Goal: Task Accomplishment & Management: Use online tool/utility

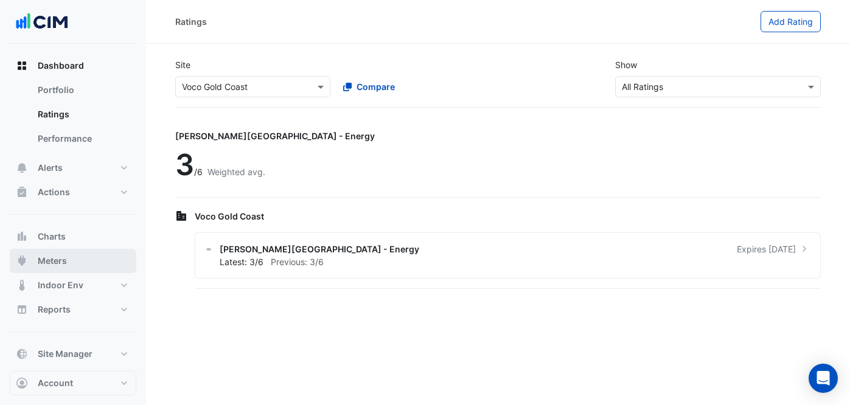
click at [88, 260] on button "Meters" at bounding box center [73, 261] width 127 height 24
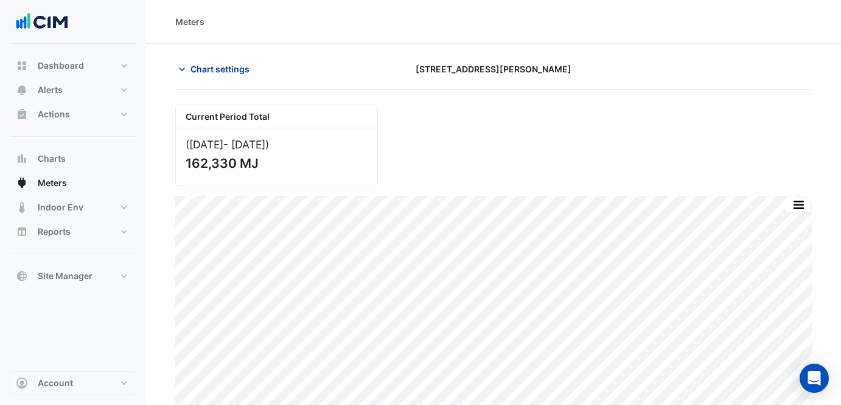
click at [226, 74] on span "Chart settings" at bounding box center [219, 69] width 59 height 13
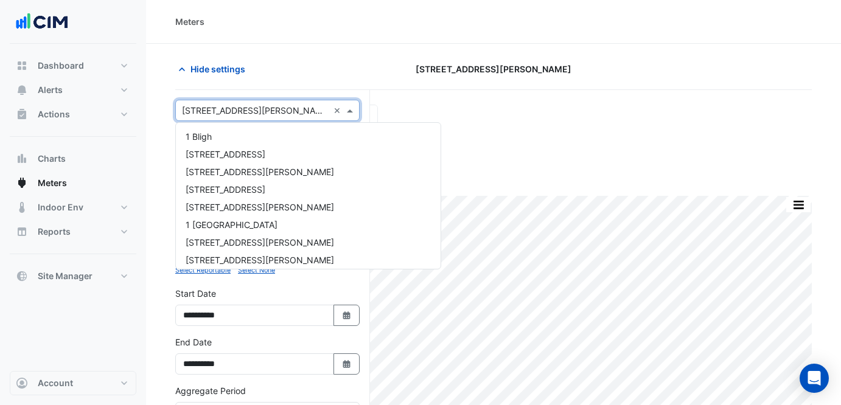
click at [262, 108] on input "text" at bounding box center [255, 111] width 147 height 13
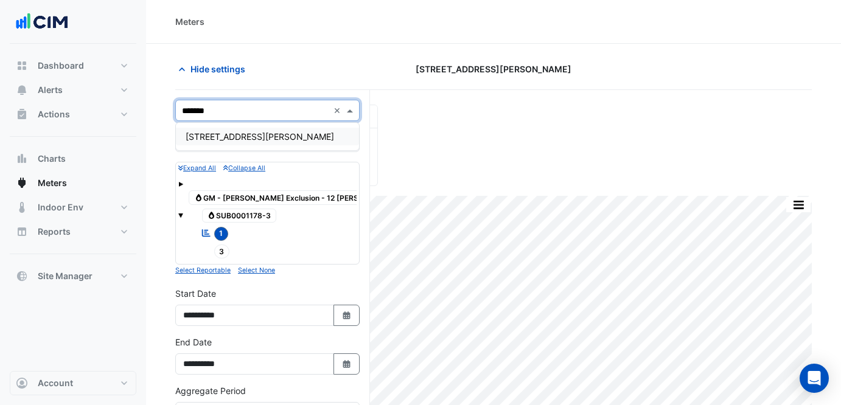
type input "********"
click at [269, 132] on div "[STREET_ADDRESS][PERSON_NAME]" at bounding box center [267, 137] width 183 height 18
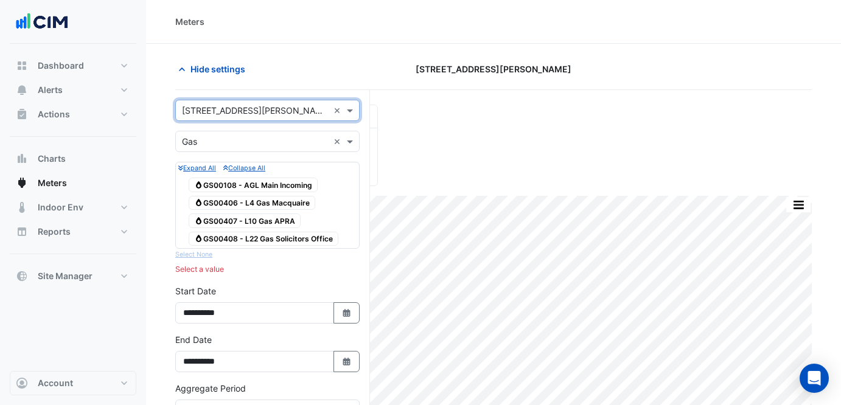
click at [255, 142] on input "text" at bounding box center [255, 142] width 147 height 13
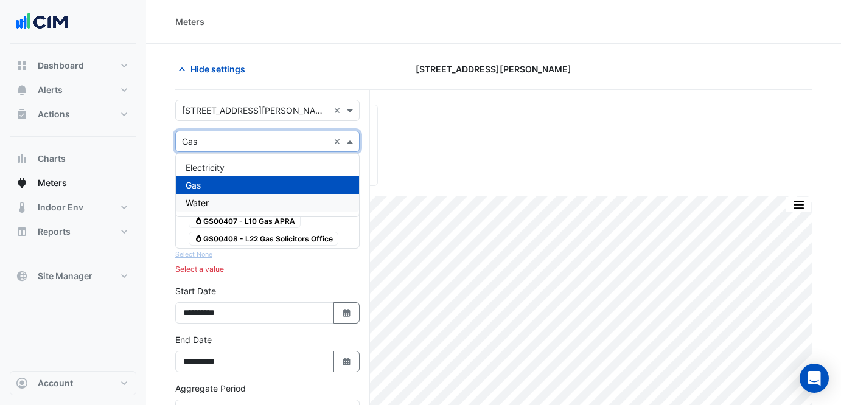
click at [250, 200] on div "Water" at bounding box center [267, 203] width 183 height 18
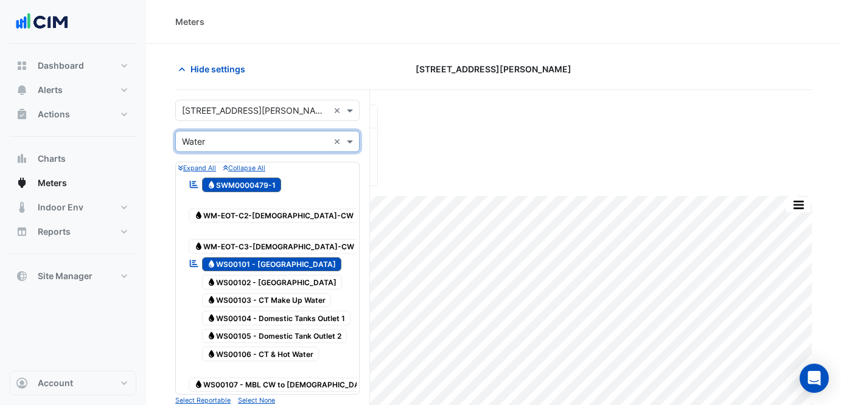
scroll to position [346, 0]
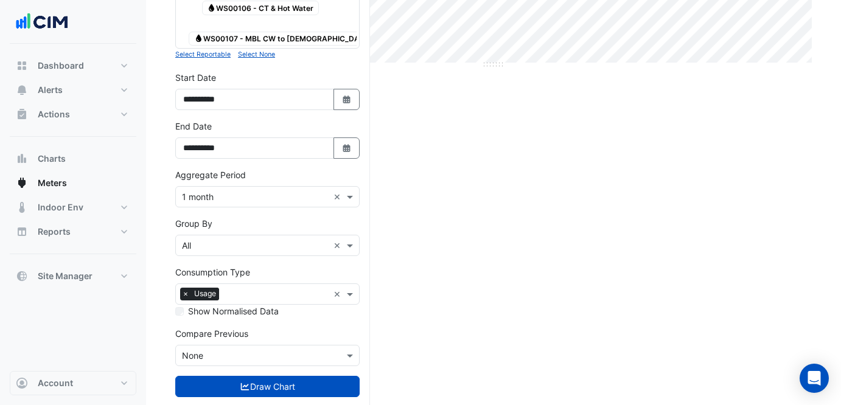
click at [283, 376] on button "Draw Chart" at bounding box center [267, 386] width 184 height 21
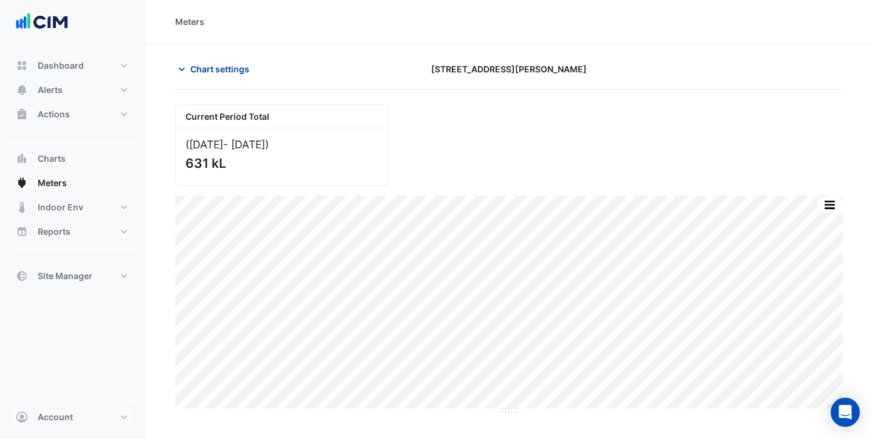
click at [232, 64] on span "Chart settings" at bounding box center [219, 69] width 59 height 13
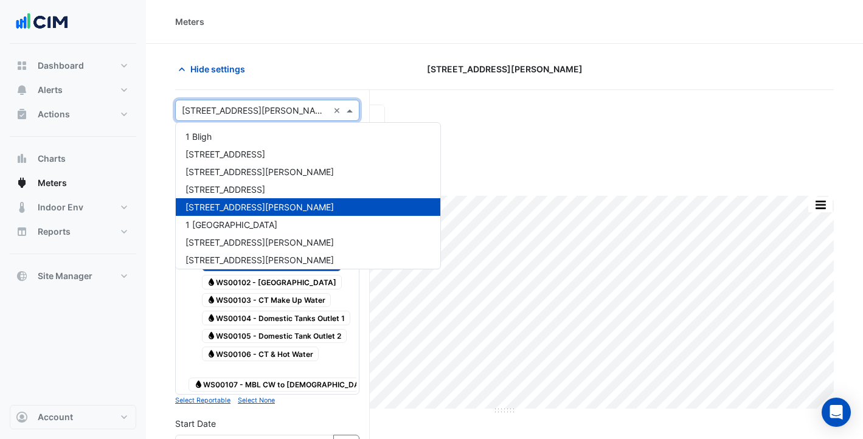
click at [252, 108] on input "text" at bounding box center [255, 111] width 147 height 13
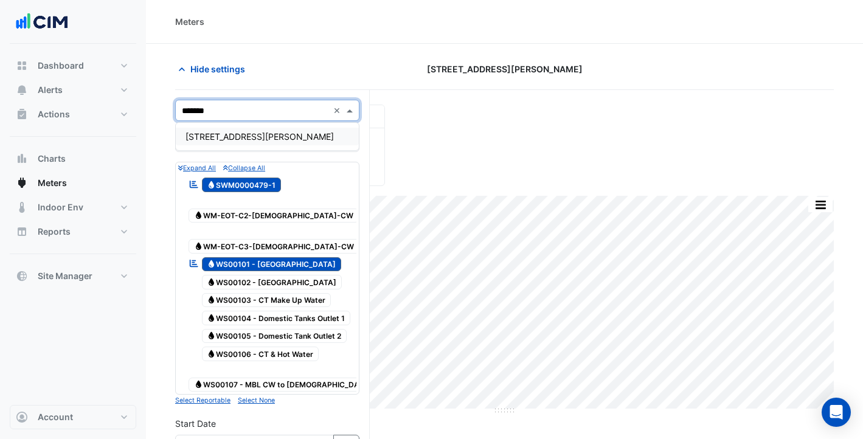
type input "********"
click at [271, 134] on div "[STREET_ADDRESS][PERSON_NAME]" at bounding box center [267, 137] width 183 height 18
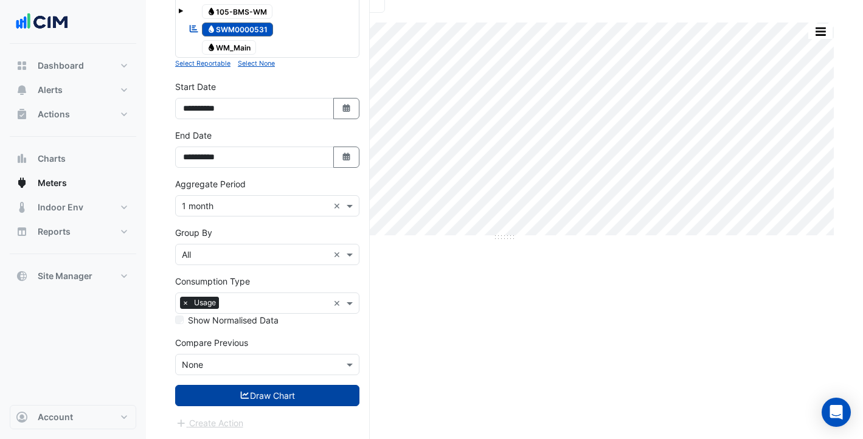
click at [286, 391] on button "Draw Chart" at bounding box center [267, 395] width 184 height 21
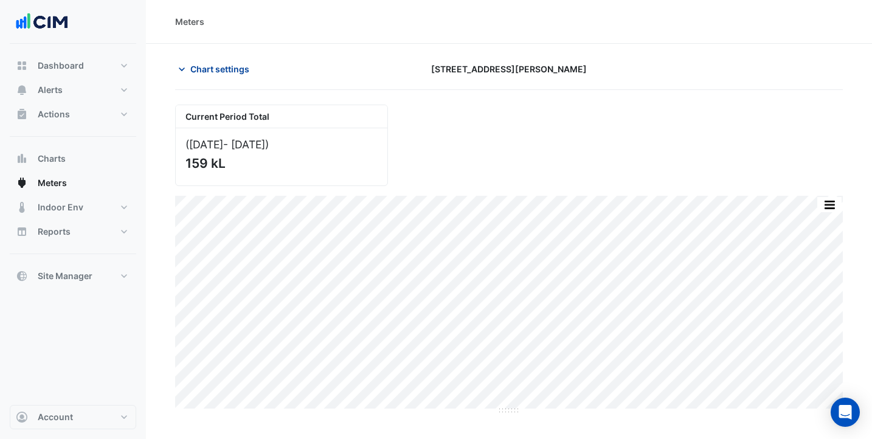
click at [252, 71] on button "Chart settings" at bounding box center [216, 68] width 82 height 21
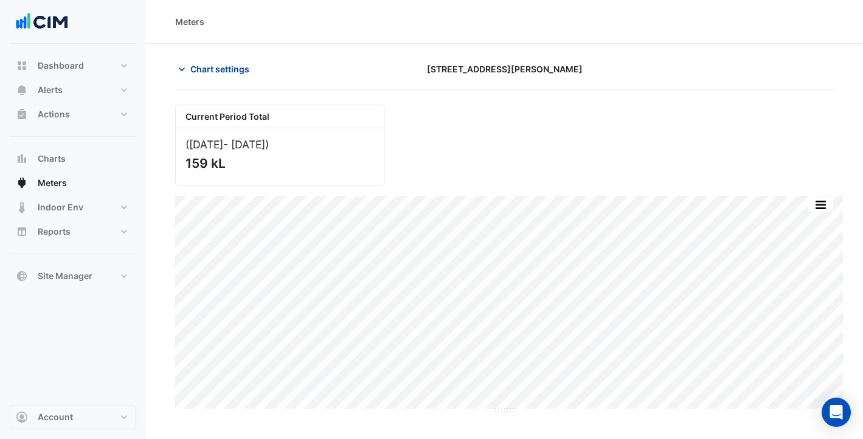
click at [237, 64] on span "Chart settings" at bounding box center [219, 69] width 59 height 13
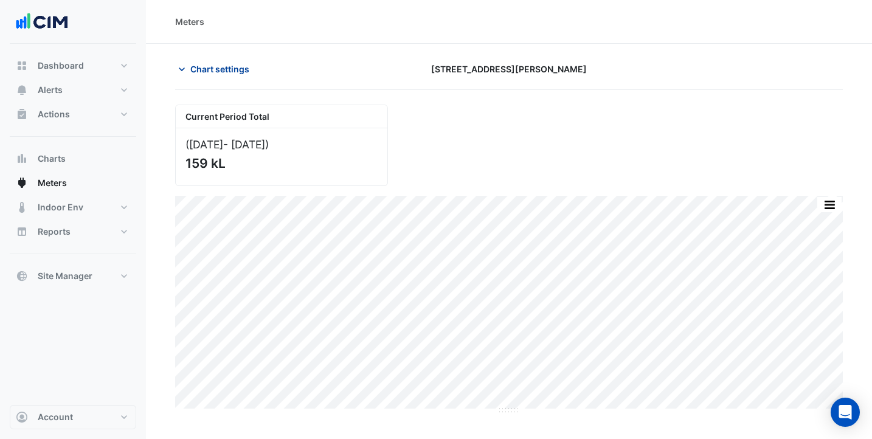
click at [243, 75] on button "Chart settings" at bounding box center [216, 68] width 82 height 21
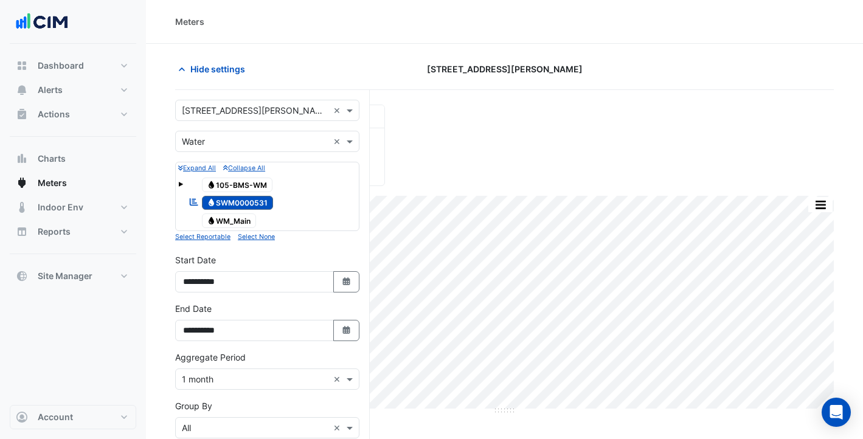
click at [257, 121] on form "× [STREET_ADDRESS][PERSON_NAME] × × Water × Expand All Collapse All Water 105-B…" at bounding box center [267, 352] width 184 height 504
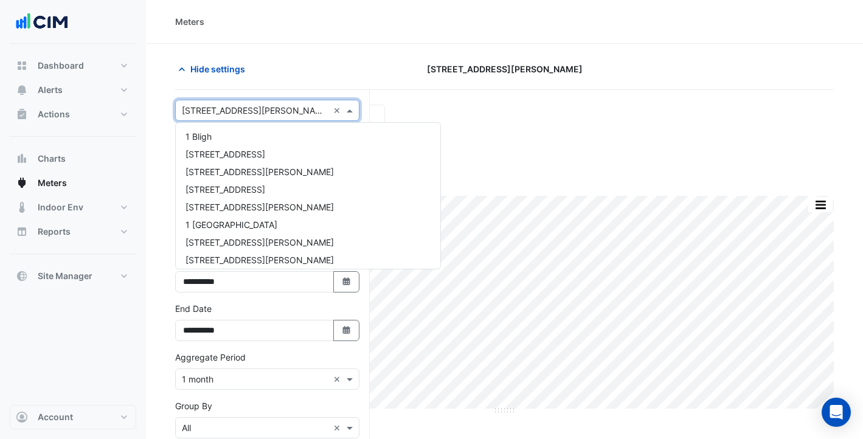
click at [252, 111] on input "text" at bounding box center [255, 111] width 147 height 13
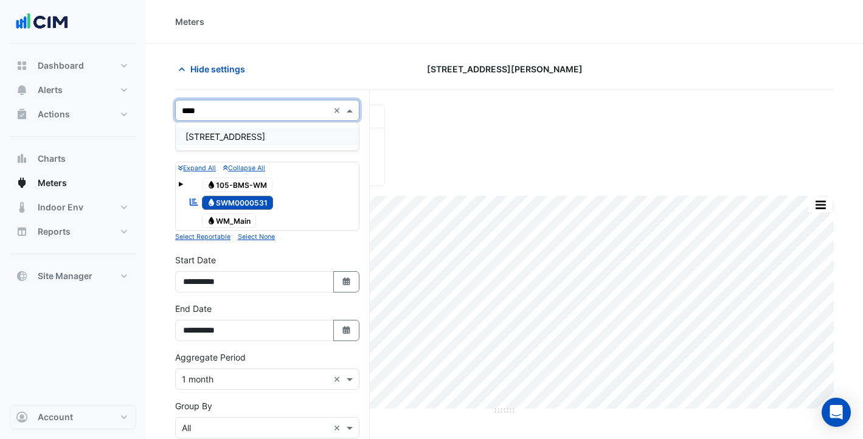
type input "*****"
click at [283, 136] on div "[STREET_ADDRESS]" at bounding box center [267, 137] width 183 height 18
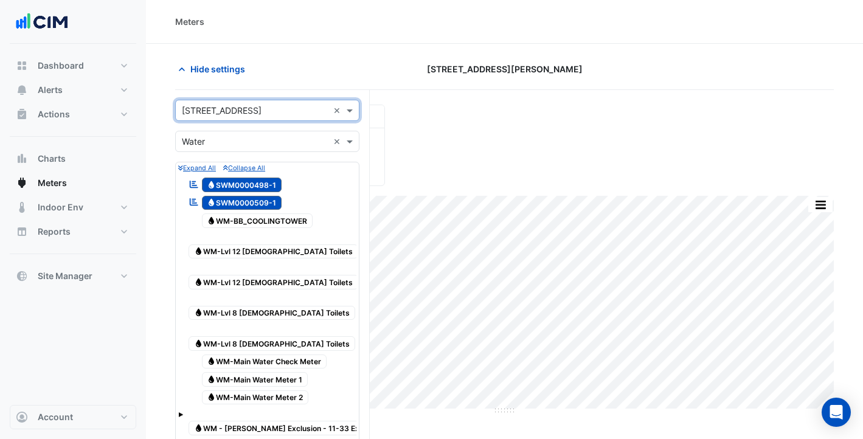
scroll to position [393, 0]
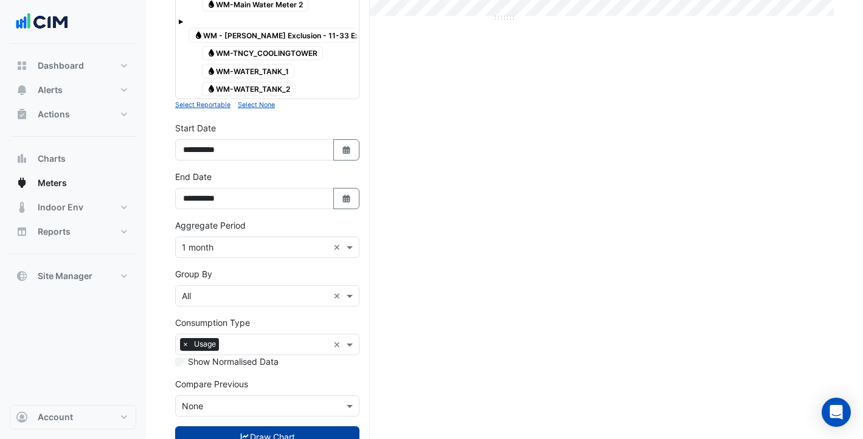
click at [271, 405] on button "Draw Chart" at bounding box center [267, 436] width 184 height 21
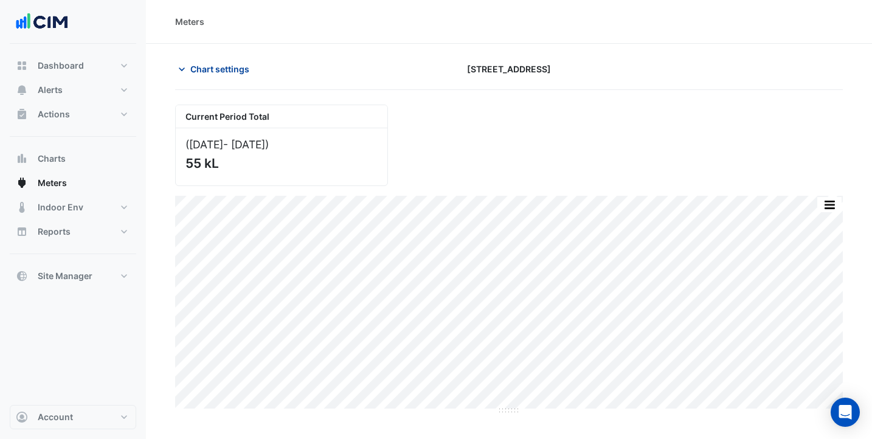
click at [184, 60] on button "Chart settings" at bounding box center [216, 68] width 82 height 21
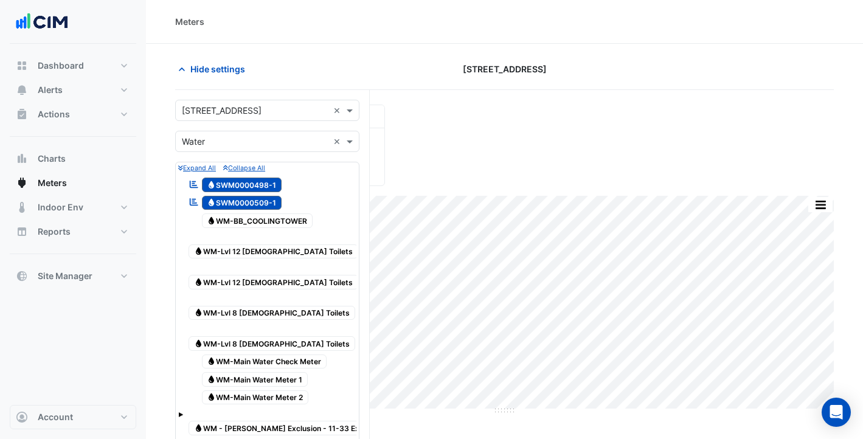
click at [211, 105] on input "text" at bounding box center [255, 111] width 147 height 13
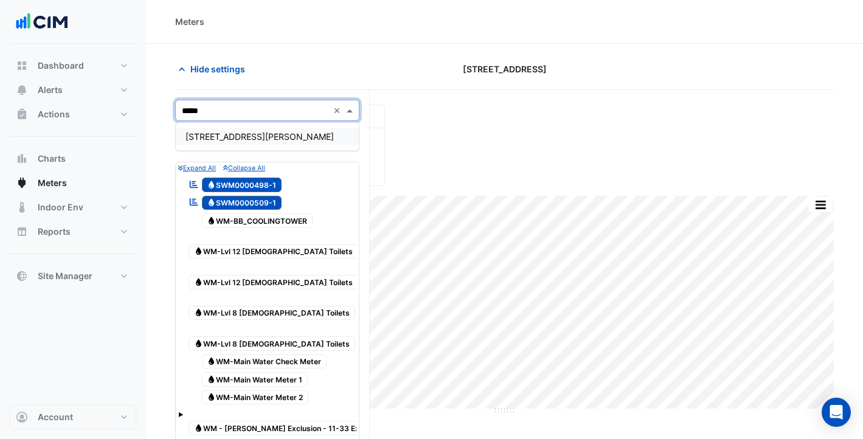
type input "******"
click at [200, 144] on div "[STREET_ADDRESS][PERSON_NAME]" at bounding box center [267, 137] width 183 height 18
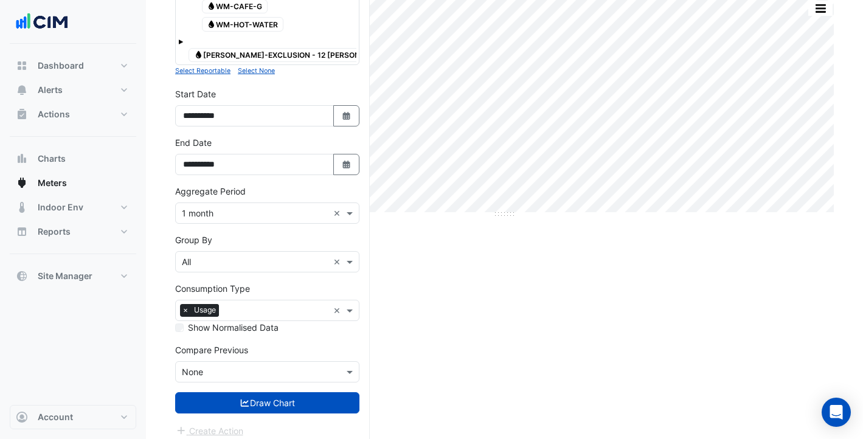
scroll to position [204, 0]
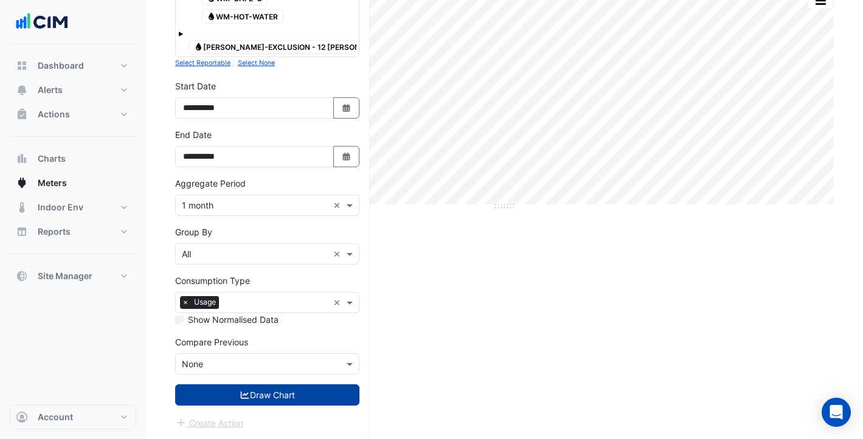
click at [240, 391] on icon "submit" at bounding box center [245, 395] width 11 height 9
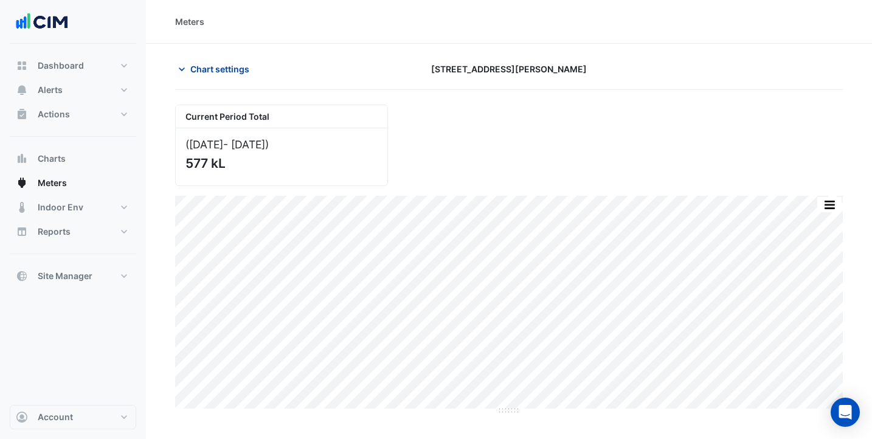
click at [205, 65] on span "Chart settings" at bounding box center [219, 69] width 59 height 13
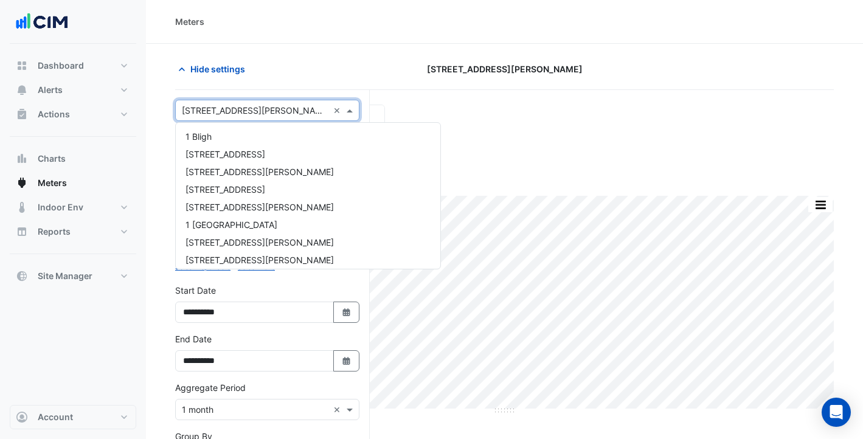
click at [252, 112] on input "text" at bounding box center [255, 111] width 147 height 13
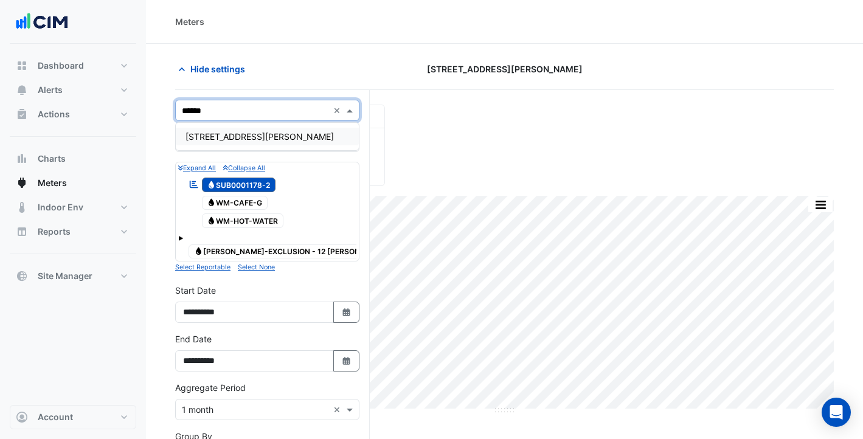
type input "*******"
click at [252, 134] on span "[STREET_ADDRESS][PERSON_NAME]" at bounding box center [260, 136] width 148 height 10
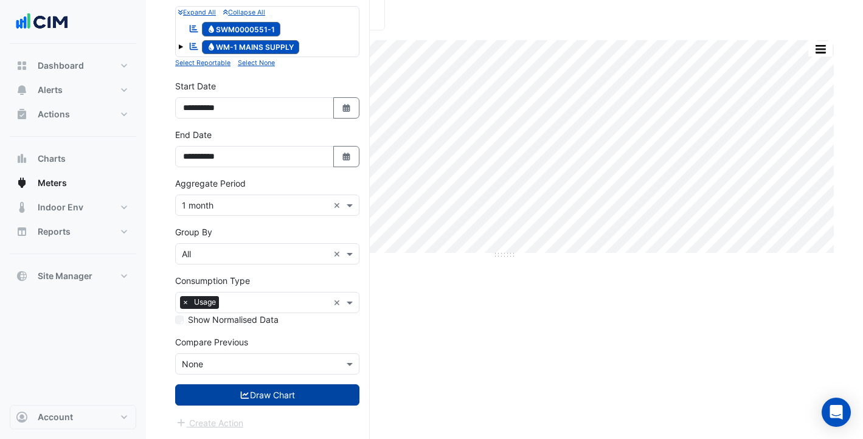
click at [305, 394] on button "Draw Chart" at bounding box center [267, 395] width 184 height 21
